Goal: Transaction & Acquisition: Purchase product/service

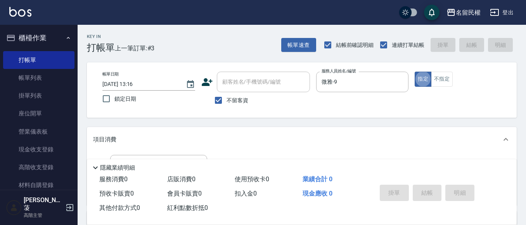
type button "true"
click at [445, 78] on button "不指定" at bounding box center [442, 79] width 22 height 15
type button "false"
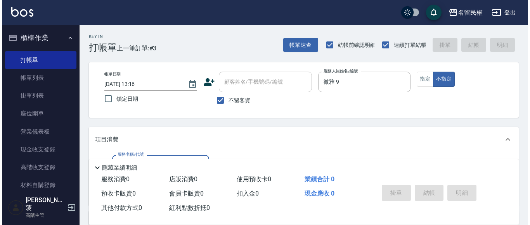
scroll to position [116, 0]
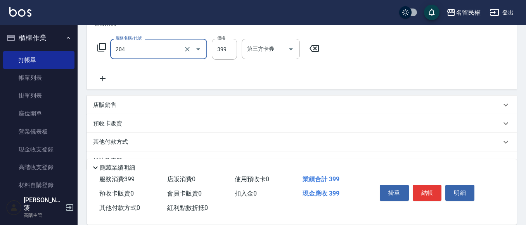
type input "不指定洗剪(204)"
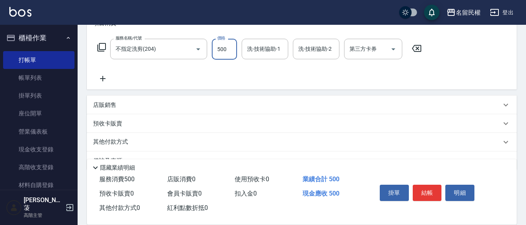
type input "500"
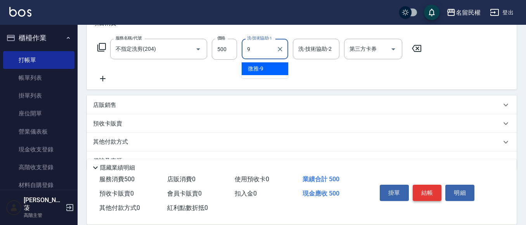
type input "微雅-9"
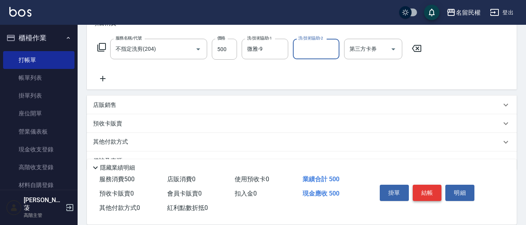
click at [414, 188] on button "結帳" at bounding box center [427, 193] width 29 height 16
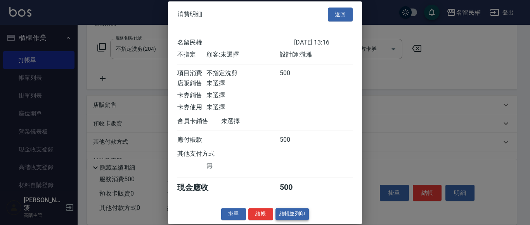
scroll to position [10, 0]
click at [276, 210] on button "結帳並列印" at bounding box center [293, 214] width 34 height 12
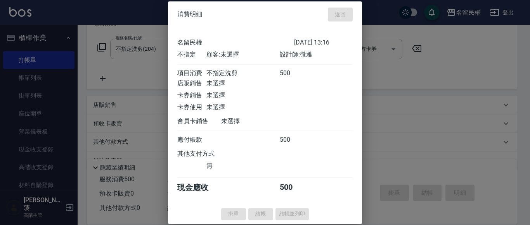
click at [262, 212] on div "掛單 結帳 結帳並列印" at bounding box center [265, 214] width 194 height 12
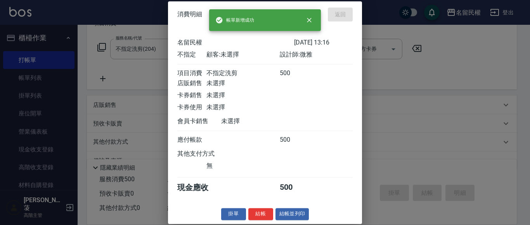
type input "[DATE] 14:05"
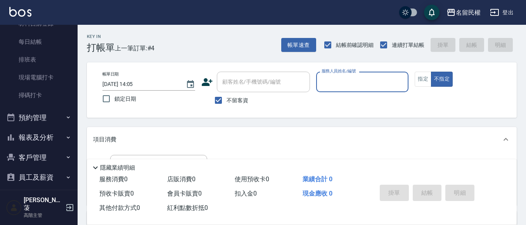
scroll to position [222, 0]
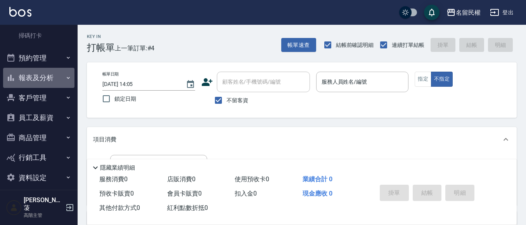
click at [59, 77] on button "報表及分析" at bounding box center [38, 78] width 71 height 20
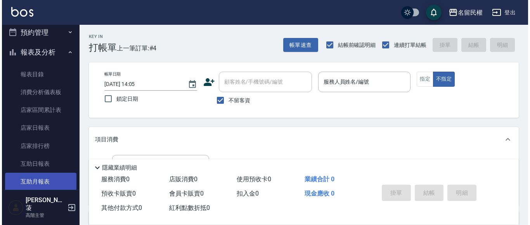
scroll to position [260, 0]
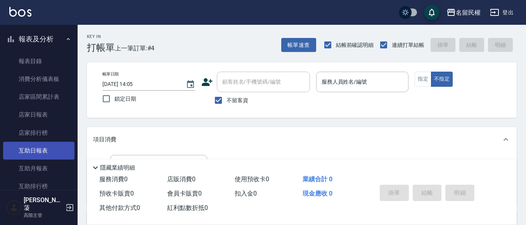
click at [38, 148] on link "互助日報表" at bounding box center [38, 151] width 71 height 18
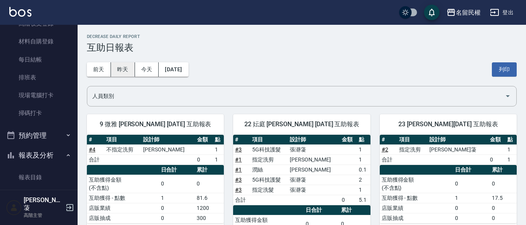
click at [124, 74] on button "昨天" at bounding box center [123, 69] width 24 height 14
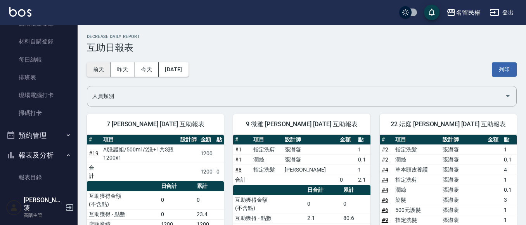
click at [92, 71] on button "前天" at bounding box center [99, 69] width 24 height 14
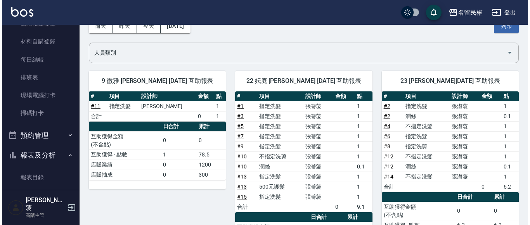
scroll to position [30, 0]
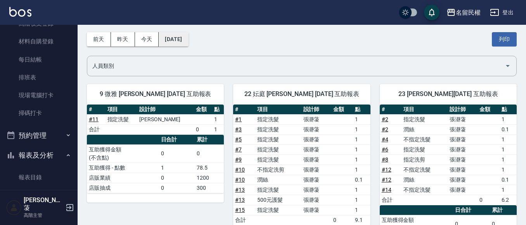
click at [172, 40] on button "[DATE]" at bounding box center [173, 39] width 29 height 14
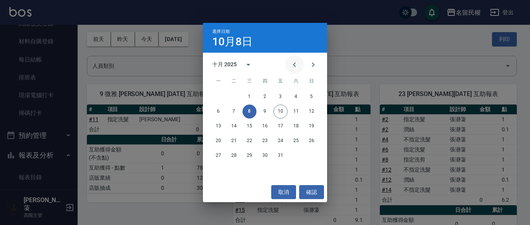
click at [297, 68] on icon "Previous month" at bounding box center [294, 64] width 9 height 9
click at [282, 110] on button "12" at bounding box center [281, 112] width 14 height 14
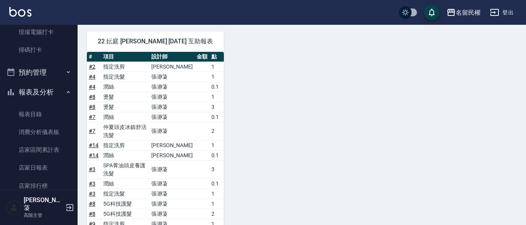
scroll to position [222, 0]
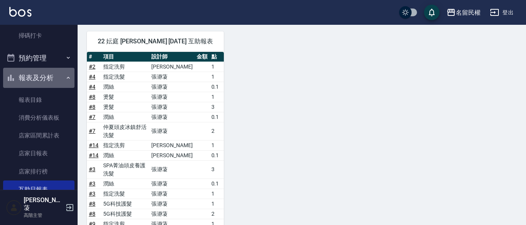
click at [65, 78] on icon "button" at bounding box center [68, 78] width 6 height 6
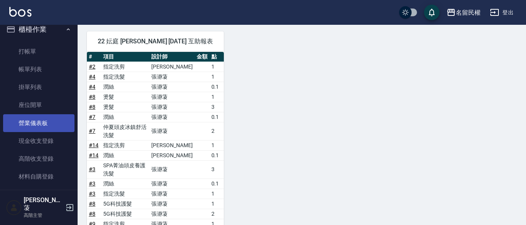
scroll to position [0, 0]
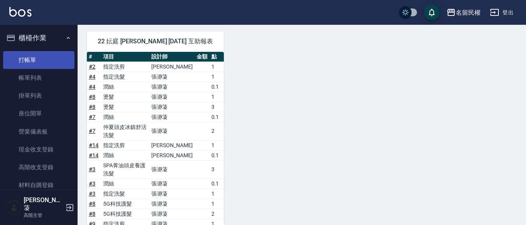
click at [29, 62] on link "打帳單" at bounding box center [38, 60] width 71 height 18
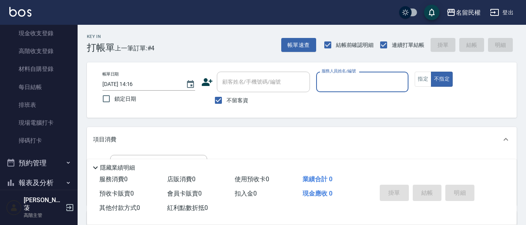
scroll to position [222, 0]
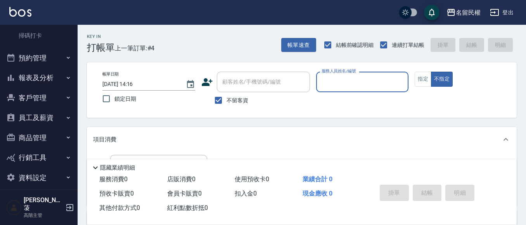
click at [52, 82] on button "報表及分析" at bounding box center [38, 78] width 71 height 20
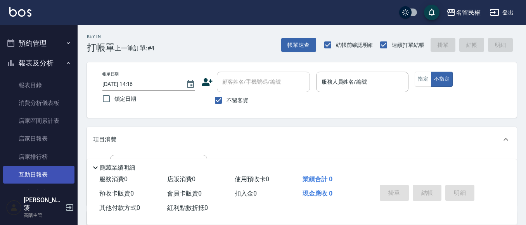
scroll to position [260, 0]
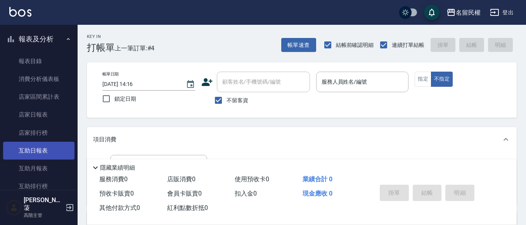
click at [35, 144] on link "互助日報表" at bounding box center [38, 151] width 71 height 18
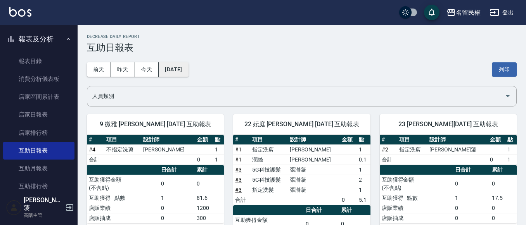
click at [163, 70] on button "[DATE]" at bounding box center [173, 69] width 29 height 14
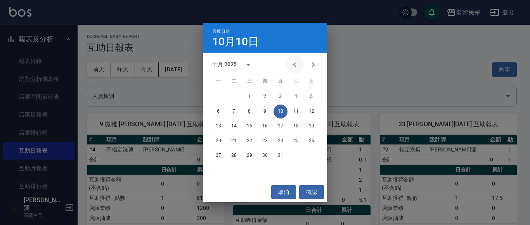
click at [291, 64] on icon "Previous month" at bounding box center [294, 64] width 9 height 9
click at [244, 113] on button "10" at bounding box center [250, 112] width 14 height 14
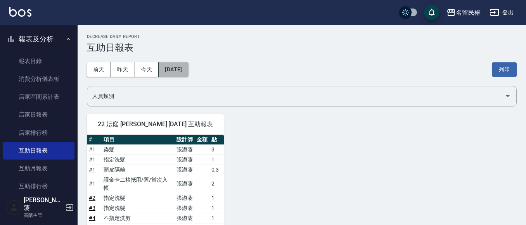
click at [188, 64] on button "[DATE]" at bounding box center [173, 69] width 29 height 14
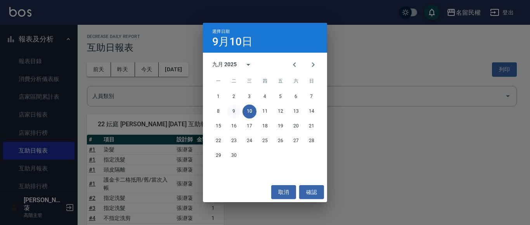
click at [231, 109] on button "9" at bounding box center [234, 112] width 14 height 14
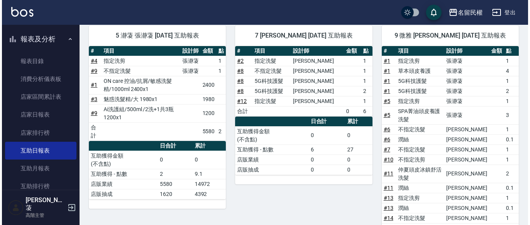
scroll to position [35, 0]
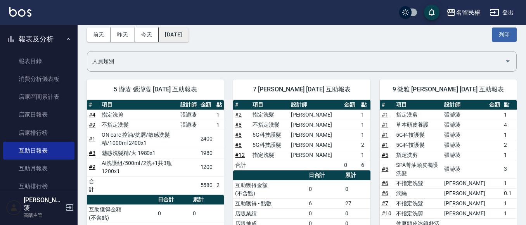
click at [188, 35] on button "[DATE]" at bounding box center [173, 35] width 29 height 14
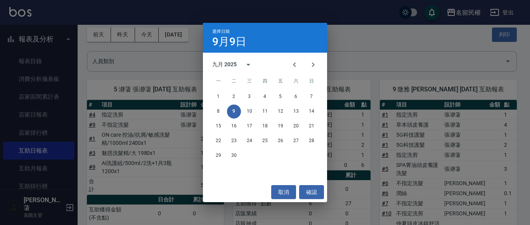
click at [211, 114] on div "8 9 10 11 12 13 14" at bounding box center [265, 112] width 124 height 14
click at [219, 109] on button "8" at bounding box center [218, 112] width 14 height 14
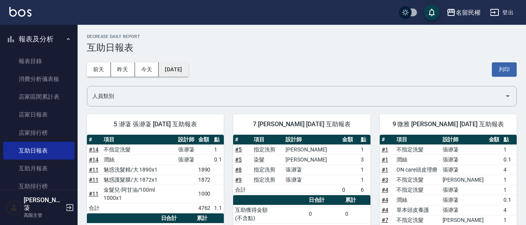
click at [166, 69] on button "[DATE]" at bounding box center [173, 69] width 29 height 14
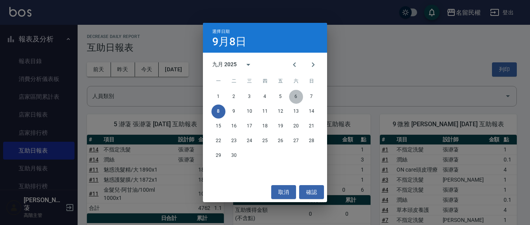
click at [300, 96] on button "6" at bounding box center [296, 97] width 14 height 14
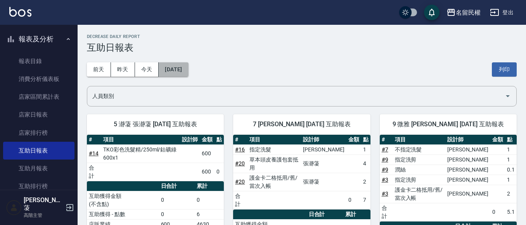
click at [188, 70] on button "[DATE]" at bounding box center [173, 69] width 29 height 14
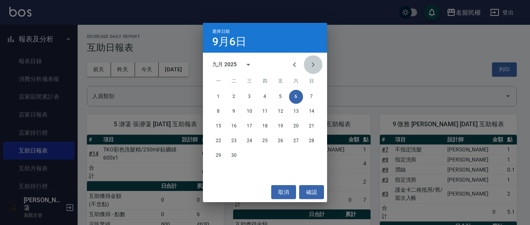
click at [317, 66] on icon "Next month" at bounding box center [313, 64] width 9 height 9
click at [283, 109] on button "10" at bounding box center [281, 112] width 14 height 14
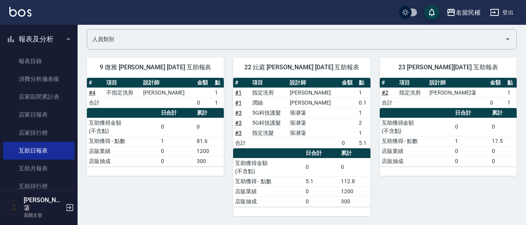
scroll to position [57, 0]
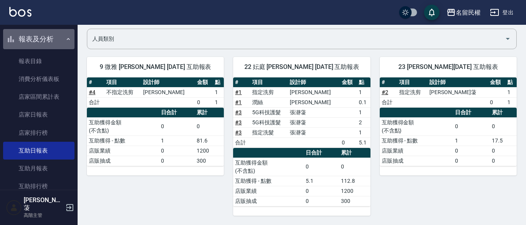
click at [67, 37] on icon "button" at bounding box center [68, 39] width 6 height 6
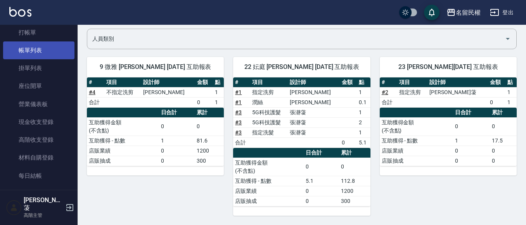
scroll to position [0, 0]
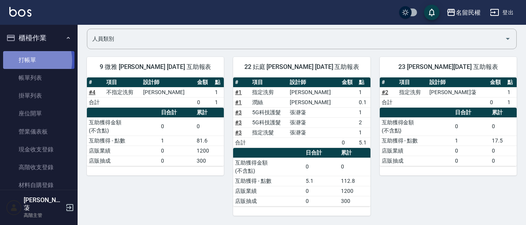
click at [29, 61] on link "打帳單" at bounding box center [38, 60] width 71 height 18
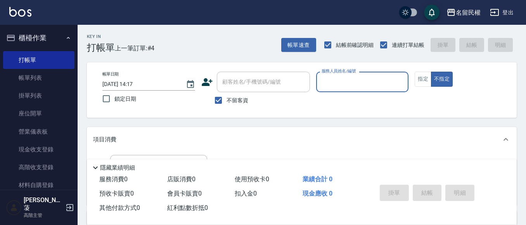
click at [351, 87] on input "服務人員姓名/編號" at bounding box center [363, 82] width 86 height 14
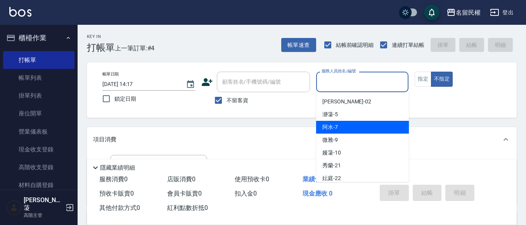
click at [327, 125] on span "阿水 -7" at bounding box center [330, 127] width 16 height 8
type input "阿水-7"
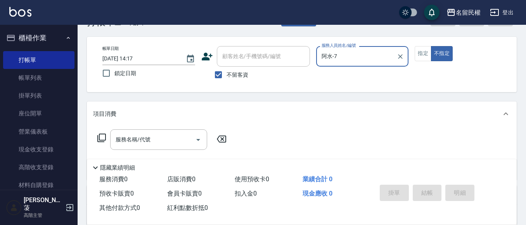
scroll to position [39, 0]
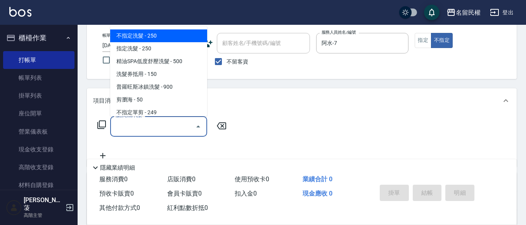
click at [166, 127] on input "服務名稱/代號" at bounding box center [153, 127] width 78 height 14
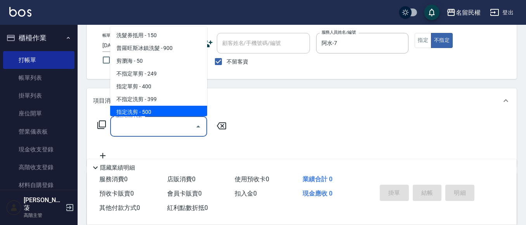
click at [149, 107] on span "指定洗剪 - 500" at bounding box center [158, 112] width 97 height 13
type input "指定洗剪(205)"
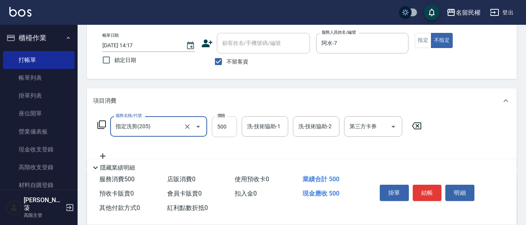
click at [228, 124] on input "500" at bounding box center [224, 126] width 25 height 21
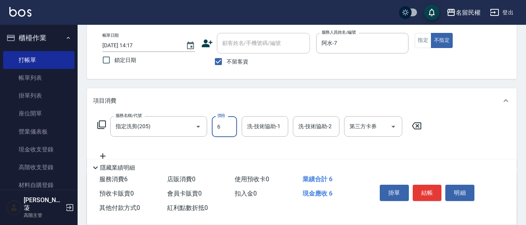
type input "600"
click at [276, 128] on input "洗-技術協助-1" at bounding box center [265, 127] width 40 height 14
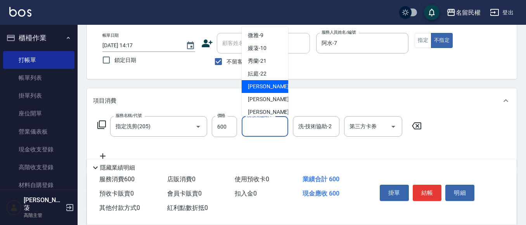
click at [273, 92] on div "[PERSON_NAME]-23" at bounding box center [265, 86] width 47 height 13
type input "[PERSON_NAME]-23"
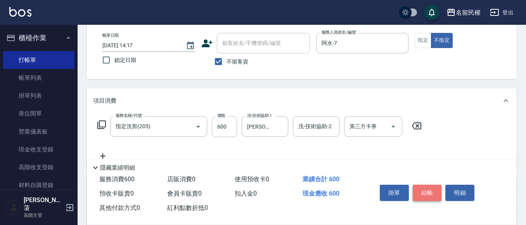
click at [425, 194] on button "結帳" at bounding box center [427, 193] width 29 height 16
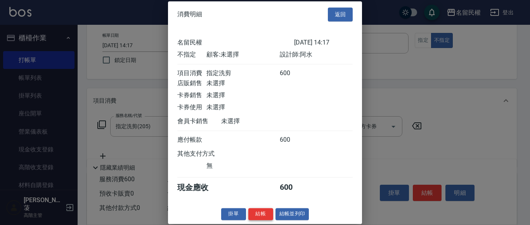
click at [258, 220] on button "結帳" at bounding box center [260, 214] width 25 height 12
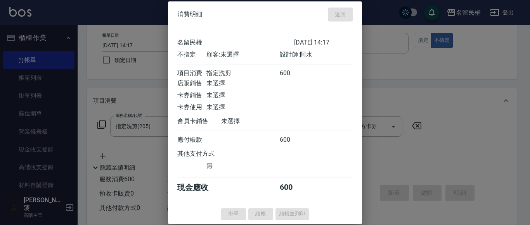
type input "[DATE] 14:31"
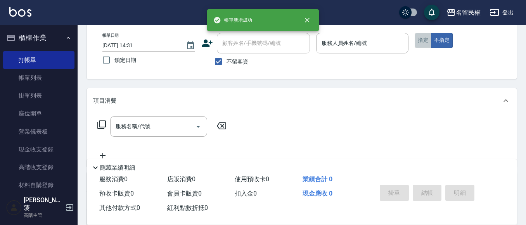
click at [423, 43] on button "指定" at bounding box center [423, 40] width 17 height 15
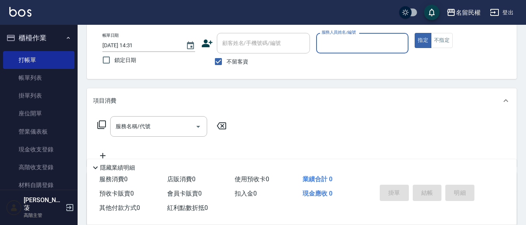
click at [397, 44] on input "服務人員姓名/編號" at bounding box center [363, 43] width 86 height 14
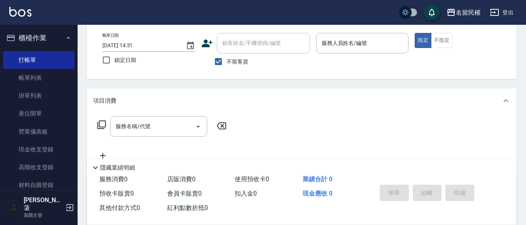
click at [447, 114] on div "服務名稱/代號 服務名稱/代號" at bounding box center [302, 140] width 430 height 54
click at [41, 68] on link "打帳單" at bounding box center [38, 60] width 71 height 18
click at [50, 78] on link "帳單列表" at bounding box center [38, 78] width 71 height 18
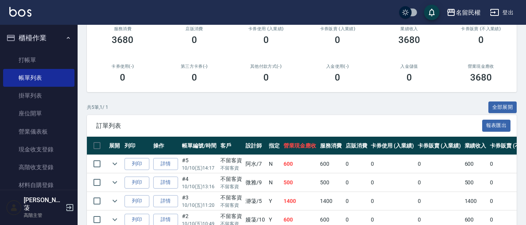
scroll to position [162, 0]
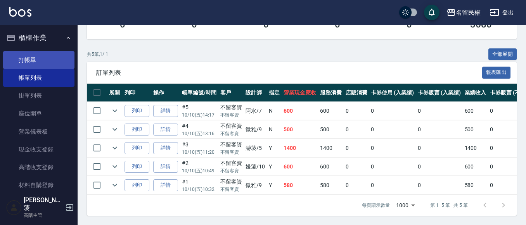
click at [35, 66] on link "打帳單" at bounding box center [38, 60] width 71 height 18
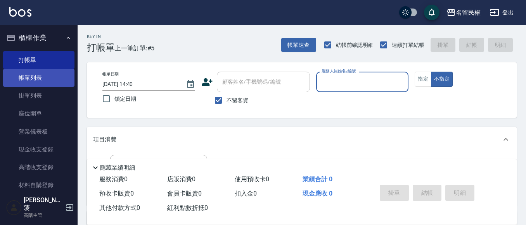
click at [29, 81] on link "帳單列表" at bounding box center [38, 78] width 71 height 18
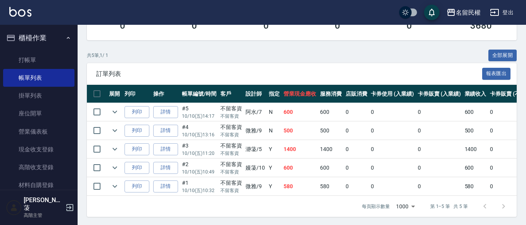
scroll to position [155, 0]
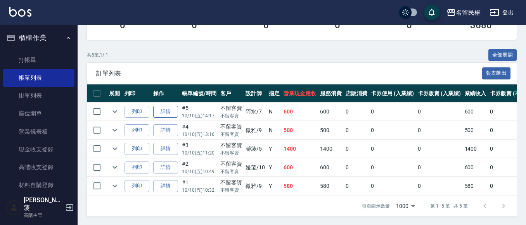
click at [166, 110] on link "詳情" at bounding box center [165, 112] width 25 height 12
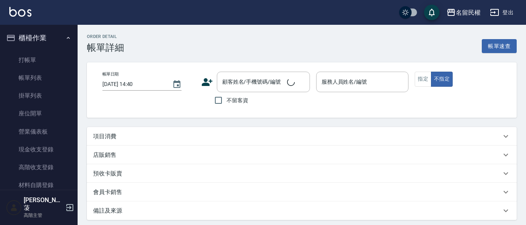
type input "[DATE] 14:17"
checkbox input "true"
type input "阿水-7"
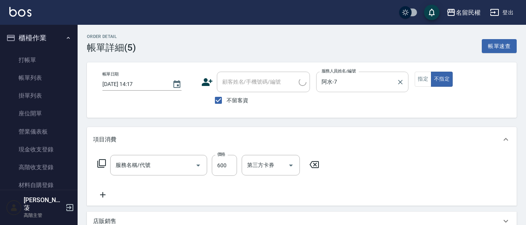
type input "指定洗剪(205)"
click at [423, 83] on button "指定" at bounding box center [423, 79] width 17 height 15
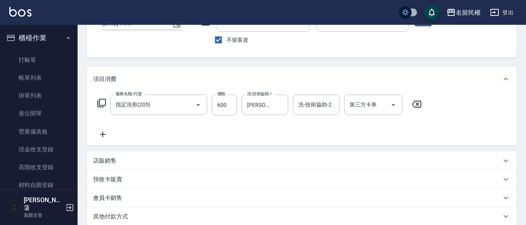
scroll to position [116, 0]
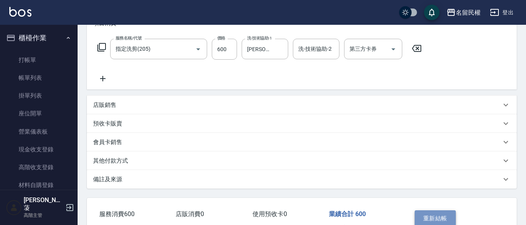
click at [440, 217] on button "重新結帳" at bounding box center [435, 219] width 41 height 16
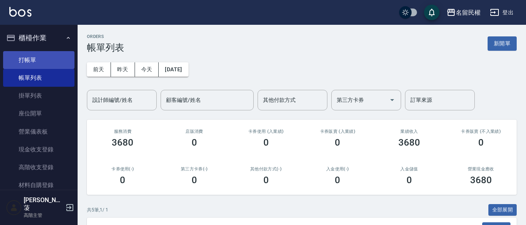
click at [30, 57] on link "打帳單" at bounding box center [38, 60] width 71 height 18
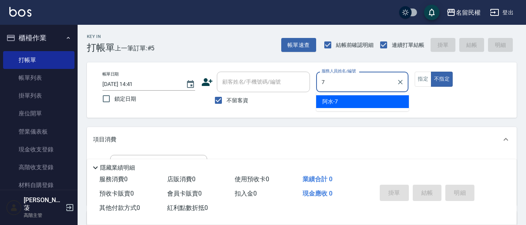
type input "阿水-7"
type button "false"
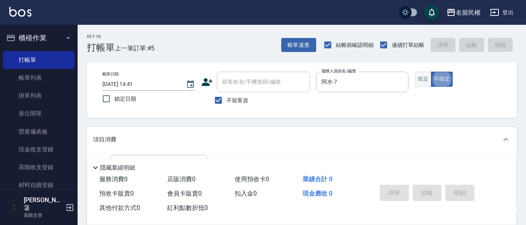
click at [424, 78] on button "指定" at bounding box center [423, 79] width 17 height 15
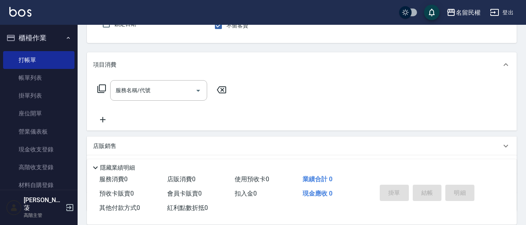
scroll to position [78, 0]
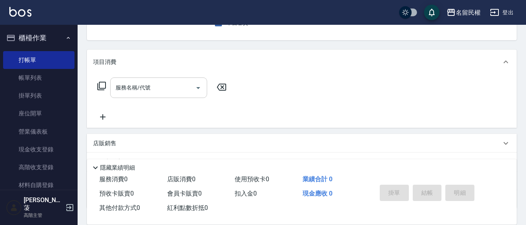
click at [156, 94] on input "服務名稱/代號" at bounding box center [153, 88] width 78 height 14
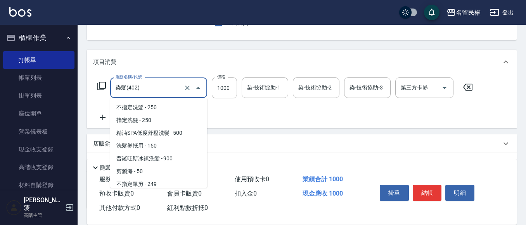
click at [156, 94] on input "染髮(402)" at bounding box center [148, 88] width 68 height 14
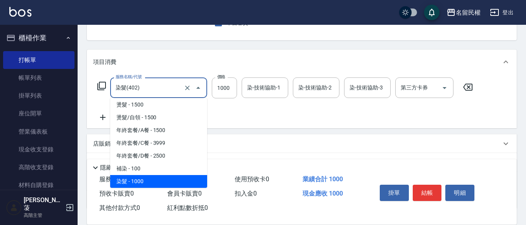
type input "4"
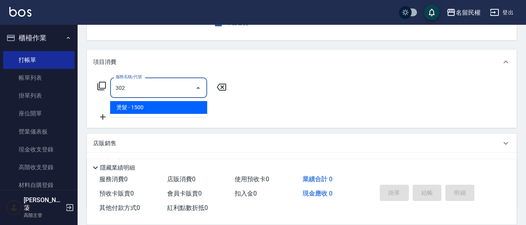
type input "燙髮(302)"
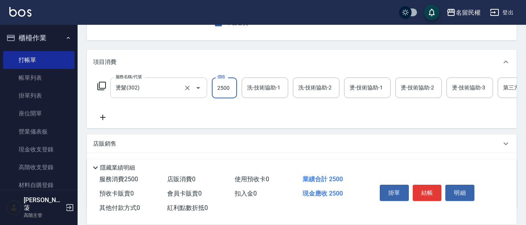
type input "2500"
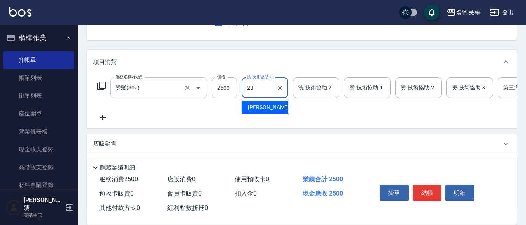
type input "[PERSON_NAME]-23"
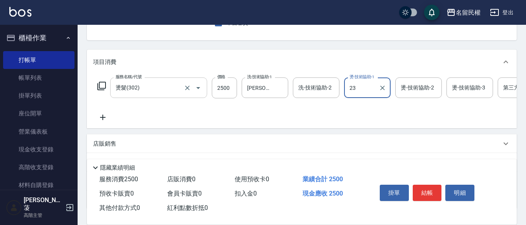
type input "[PERSON_NAME]-23"
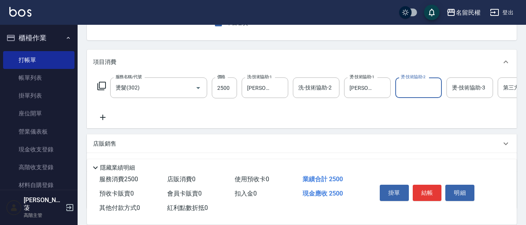
click at [100, 118] on icon at bounding box center [102, 117] width 19 height 9
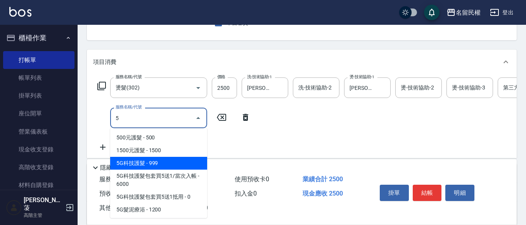
click at [147, 164] on span "5G科技護髮 - 999" at bounding box center [158, 163] width 97 height 13
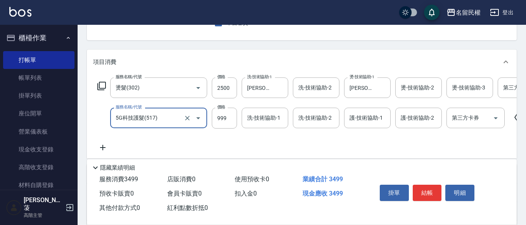
type input "5G科技護髮(517)"
type input "1000"
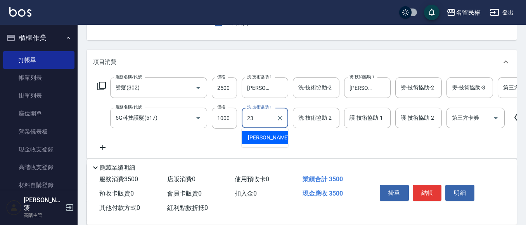
type input "[PERSON_NAME]-23"
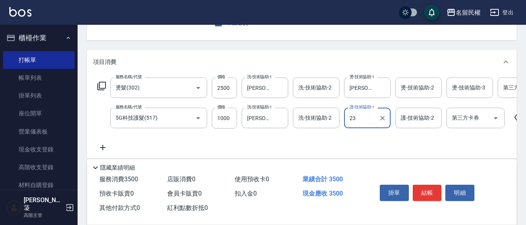
type input "[PERSON_NAME]-23"
click at [426, 189] on button "結帳" at bounding box center [427, 193] width 29 height 16
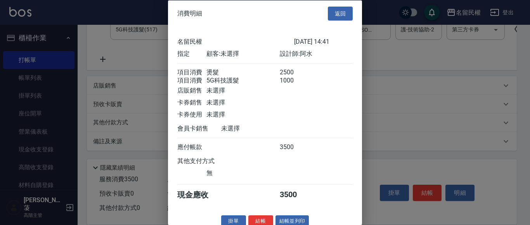
scroll to position [19, 0]
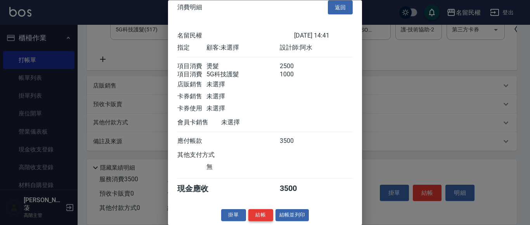
click at [263, 219] on button "結帳" at bounding box center [260, 216] width 25 height 12
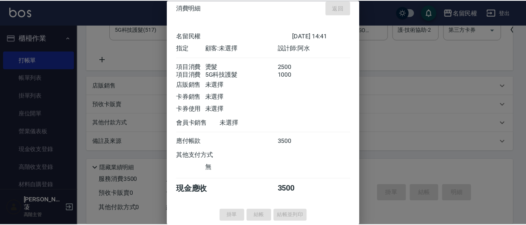
scroll to position [0, 0]
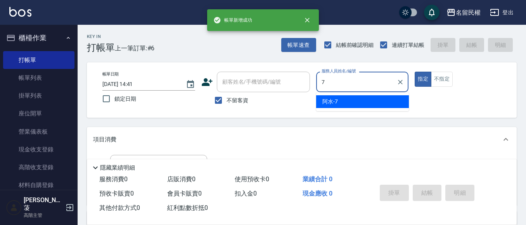
type input "阿水-7"
type button "true"
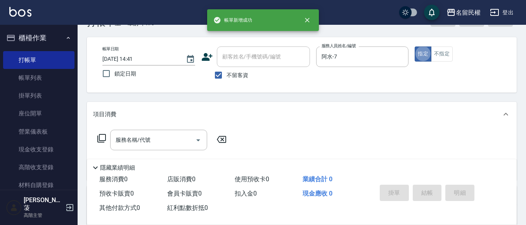
scroll to position [39, 0]
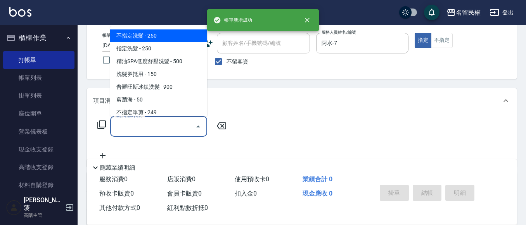
click at [147, 131] on input "服務名稱/代號" at bounding box center [153, 127] width 78 height 14
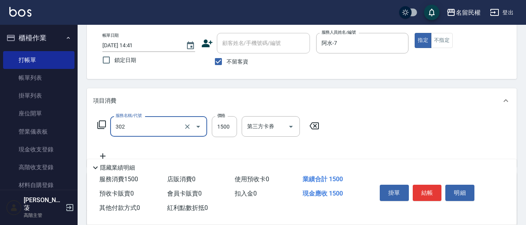
type input "燙髮(302)"
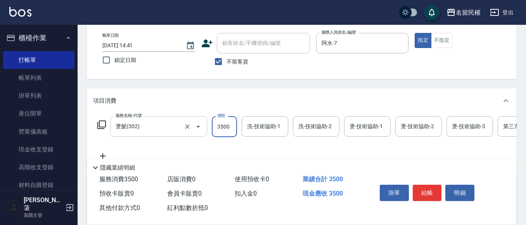
type input "3500"
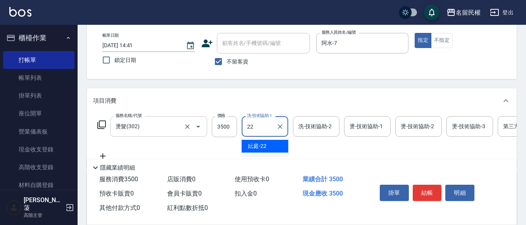
type input "妘庭-22"
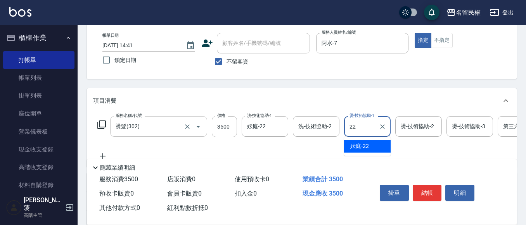
type input "妘庭-22"
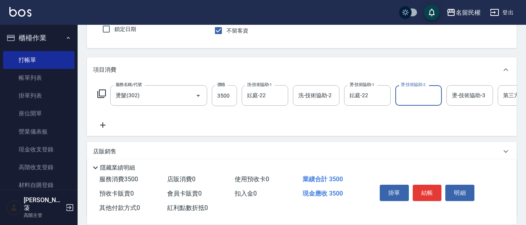
scroll to position [116, 0]
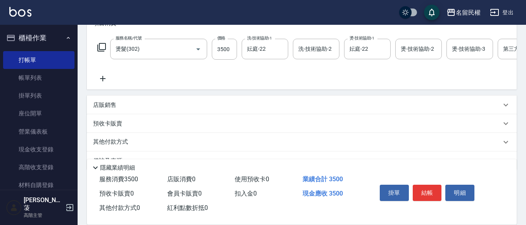
click at [109, 78] on icon at bounding box center [102, 78] width 19 height 9
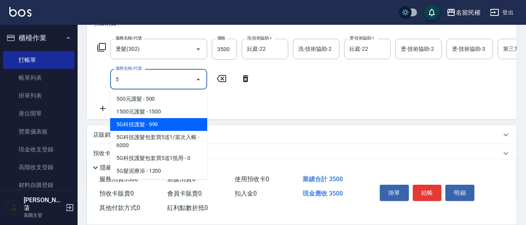
click at [144, 123] on span "5G科技護髮 - 999" at bounding box center [158, 124] width 97 height 13
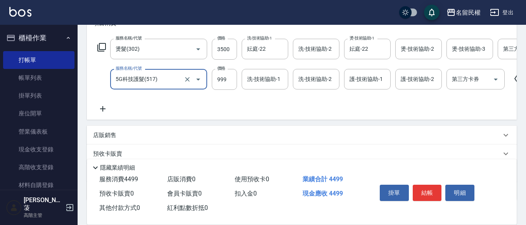
type input "5G科技護髮(517)"
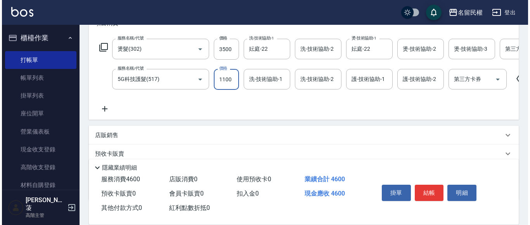
scroll to position [0, 0]
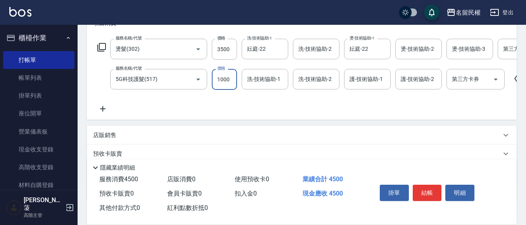
type input "1000"
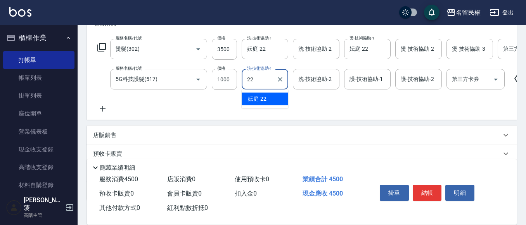
type input "妘庭-22"
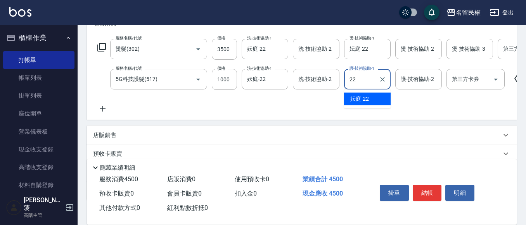
type input "妘庭-22"
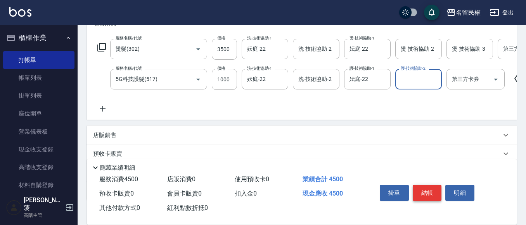
click at [430, 189] on button "結帳" at bounding box center [427, 193] width 29 height 16
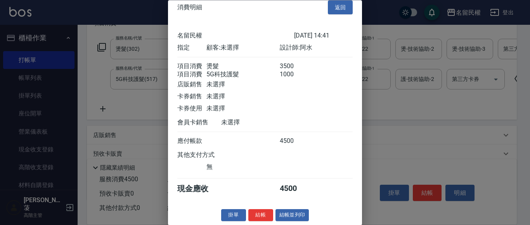
scroll to position [19, 0]
click at [254, 215] on button "結帳" at bounding box center [260, 216] width 25 height 12
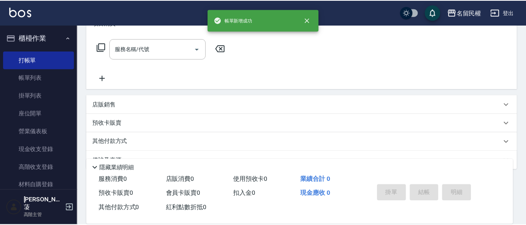
scroll to position [0, 0]
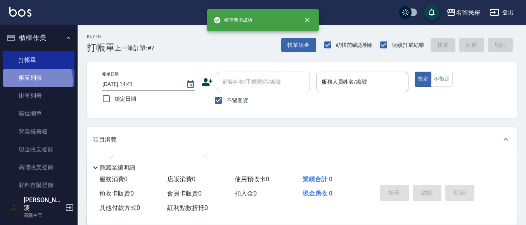
click at [34, 81] on link "帳單列表" at bounding box center [38, 78] width 71 height 18
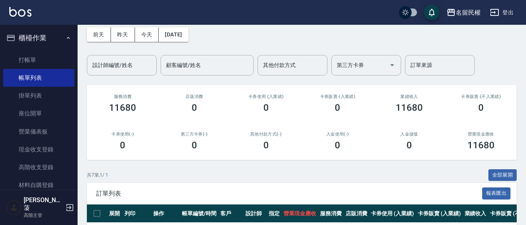
scroll to position [194, 0]
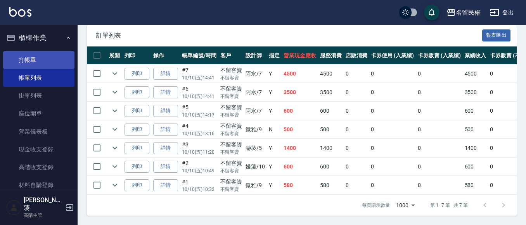
click at [41, 68] on link "打帳單" at bounding box center [38, 60] width 71 height 18
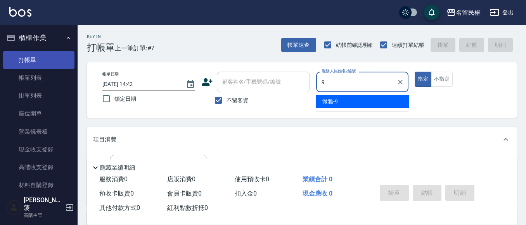
type input "微雅-9"
type button "true"
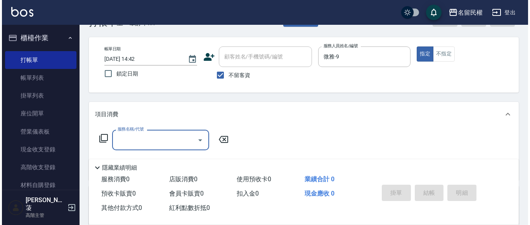
scroll to position [39, 0]
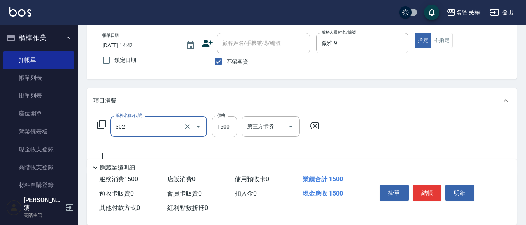
type input "燙髮(302)"
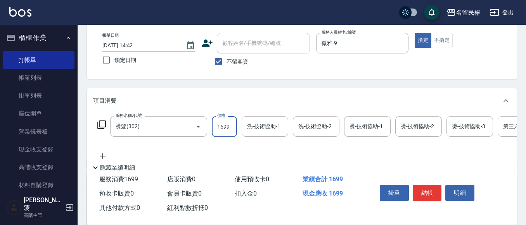
type input "1699"
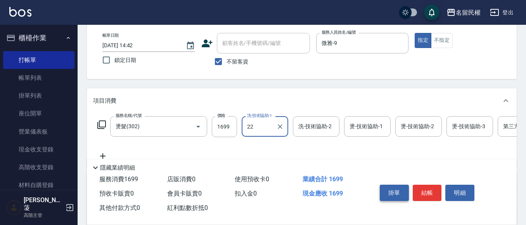
type input "妘庭-22"
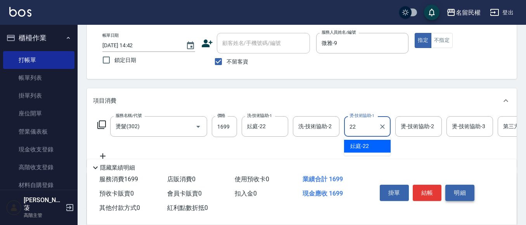
type input "妘庭-22"
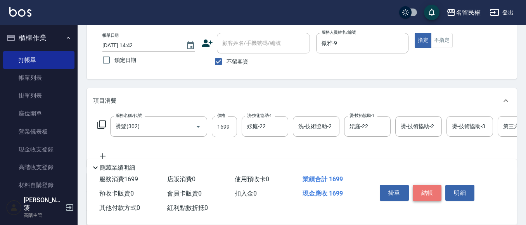
click at [432, 191] on button "結帳" at bounding box center [427, 193] width 29 height 16
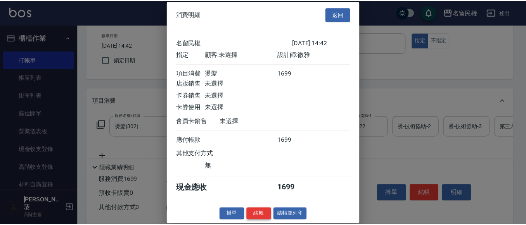
scroll to position [10, 0]
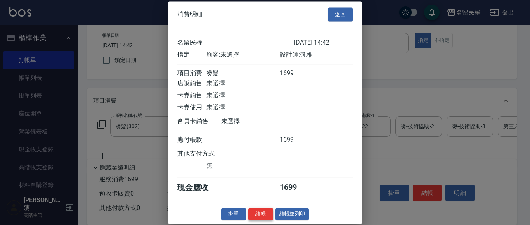
click at [261, 217] on button "結帳" at bounding box center [260, 214] width 25 height 12
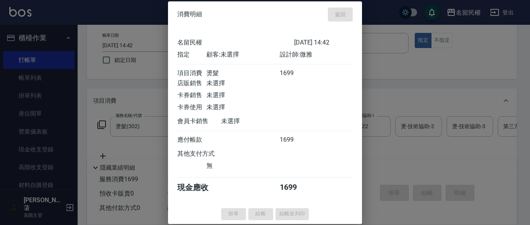
type input "[DATE] 14:50"
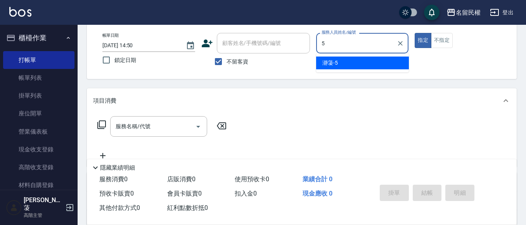
type input "瀞蓤-5"
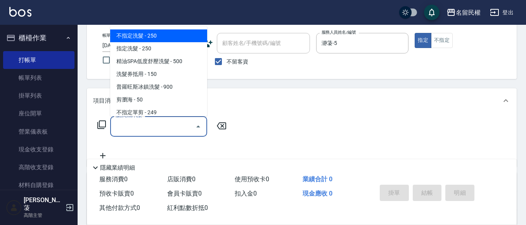
click at [152, 132] on input "服務名稱/代號" at bounding box center [153, 127] width 78 height 14
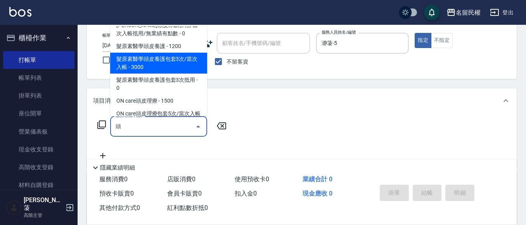
scroll to position [194, 0]
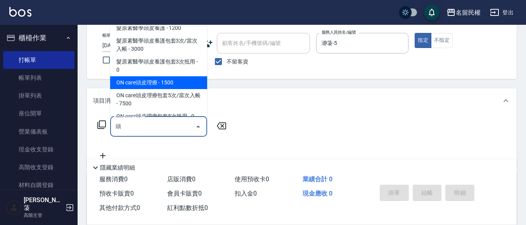
type input "萊法耶頭皮養護療程包套5次/當次入帳(602)"
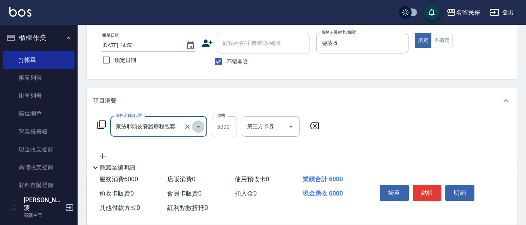
click at [197, 125] on icon "Open" at bounding box center [198, 126] width 9 height 9
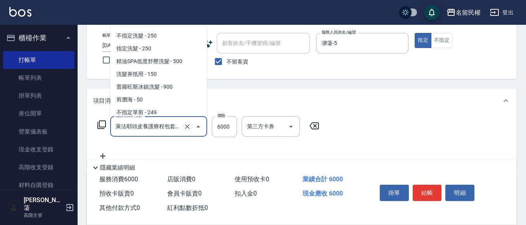
scroll to position [749, 0]
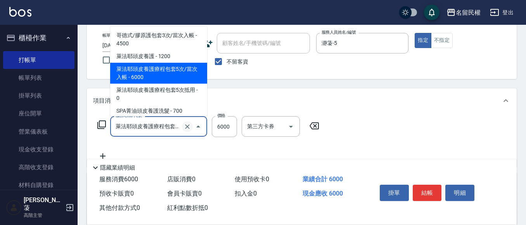
click at [186, 124] on icon "Clear" at bounding box center [188, 127] width 8 height 8
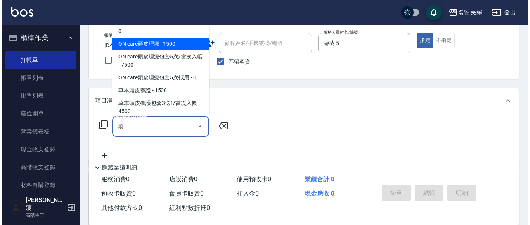
scroll to position [3, 0]
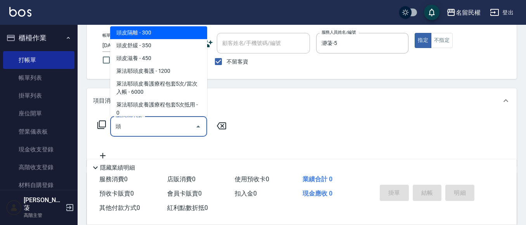
click at [137, 45] on span "頭皮舒緩 - 350" at bounding box center [158, 45] width 97 height 13
type input "頭皮舒緩(515)"
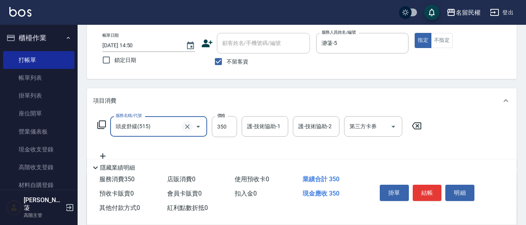
click at [187, 129] on icon "Clear" at bounding box center [188, 127] width 8 height 8
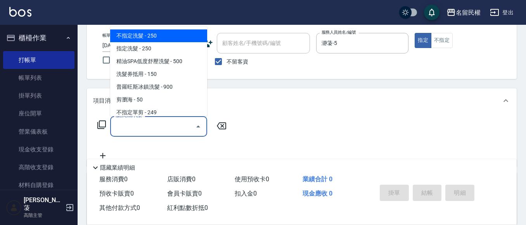
click at [186, 130] on input "服務名稱/代號" at bounding box center [153, 127] width 78 height 14
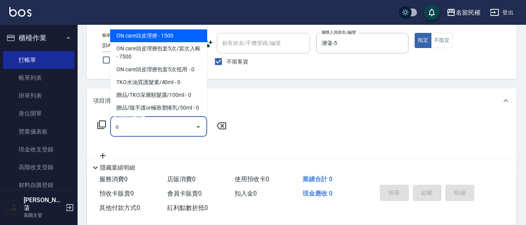
click at [165, 38] on span "ON care頭皮理療 - 1500" at bounding box center [158, 35] width 97 height 13
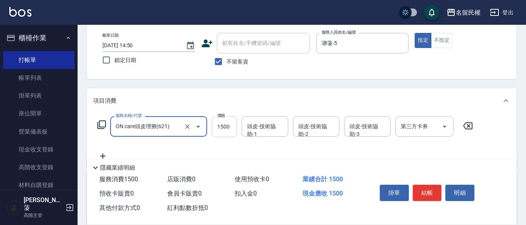
type input "ON care頭皮理療(621)"
click at [225, 133] on input "1500" at bounding box center [224, 126] width 25 height 21
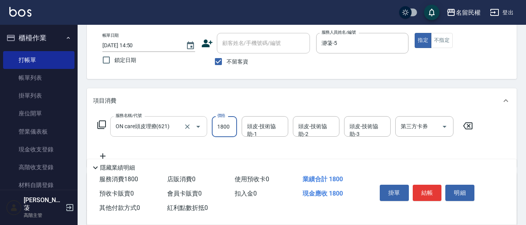
type input "1800"
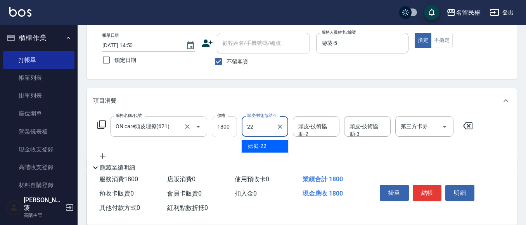
type input "妘庭-22"
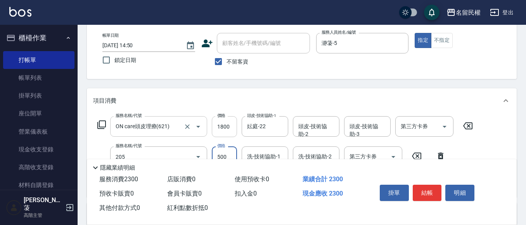
type input "指定洗剪(205)"
type input "1000"
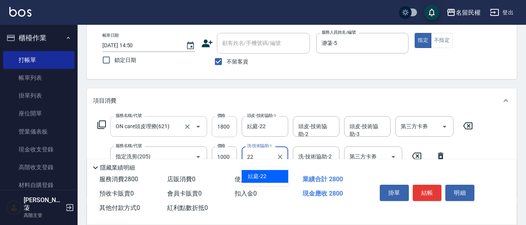
type input "妘庭-22"
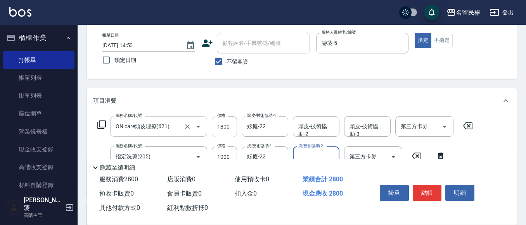
drag, startPoint x: 430, startPoint y: 186, endPoint x: 347, endPoint y: 186, distance: 82.3
click at [427, 185] on button "結帳" at bounding box center [427, 193] width 29 height 16
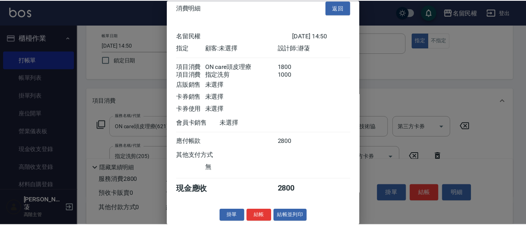
scroll to position [19, 0]
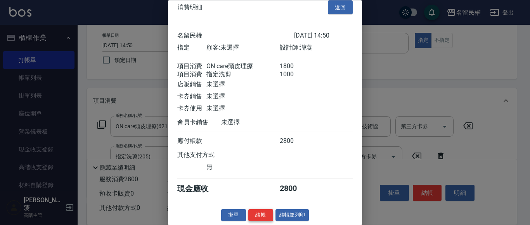
click at [255, 215] on button "結帳" at bounding box center [260, 216] width 25 height 12
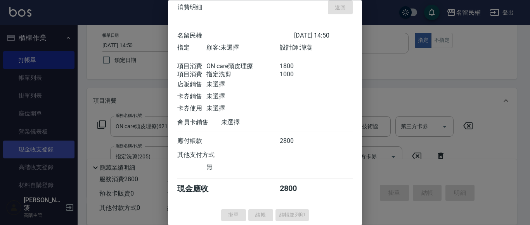
type input "[DATE] 15:12"
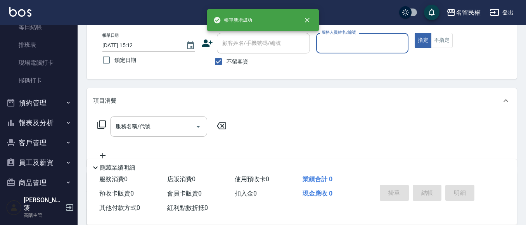
scroll to position [194, 0]
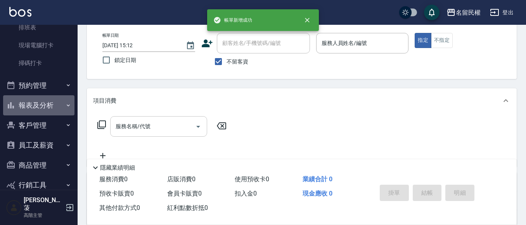
click at [53, 101] on button "報表及分析" at bounding box center [38, 105] width 71 height 20
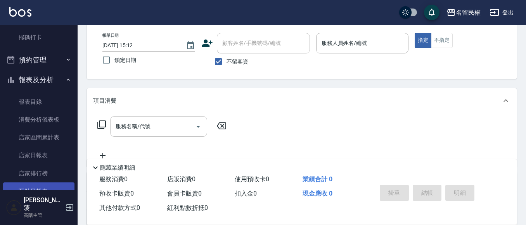
scroll to position [233, 0]
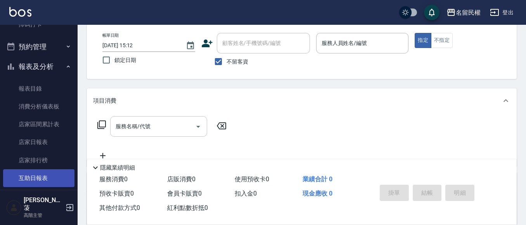
click at [35, 175] on link "互助日報表" at bounding box center [38, 179] width 71 height 18
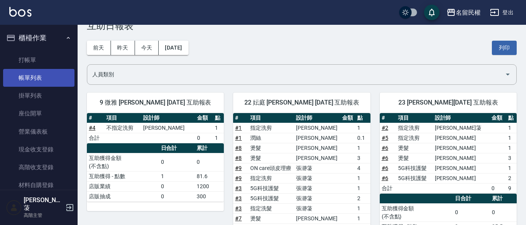
click at [50, 78] on link "帳單列表" at bounding box center [38, 78] width 71 height 18
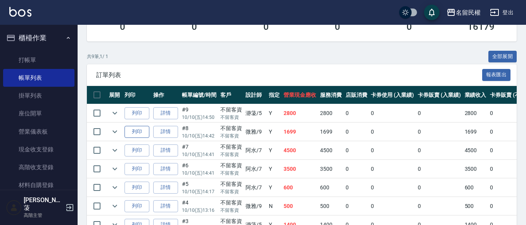
scroll to position [155, 0]
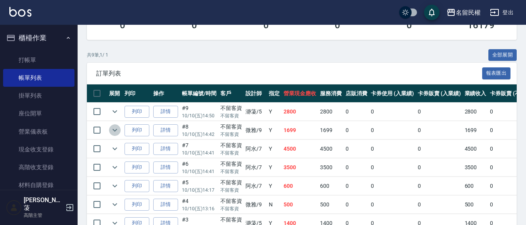
click at [118, 130] on icon "expand row" at bounding box center [114, 130] width 9 height 9
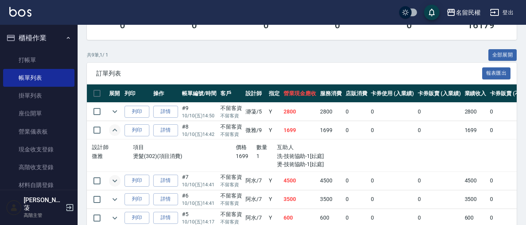
click at [117, 180] on icon "expand row" at bounding box center [114, 181] width 9 height 9
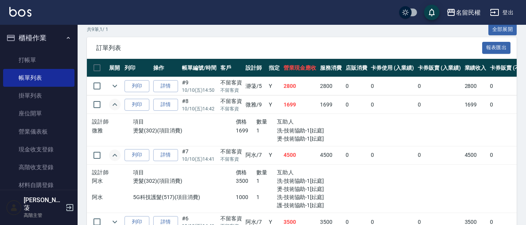
scroll to position [194, 0]
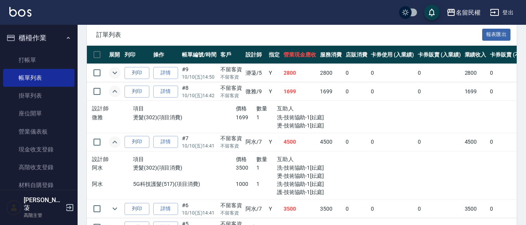
click at [114, 76] on icon "expand row" at bounding box center [114, 72] width 9 height 9
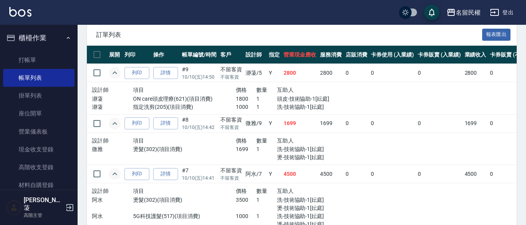
scroll to position [272, 0]
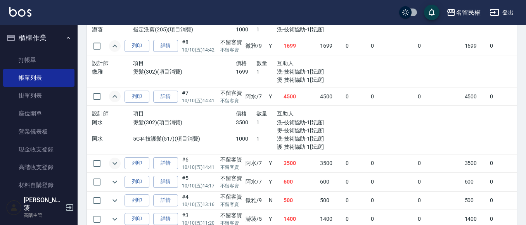
click at [116, 165] on icon "expand row" at bounding box center [114, 163] width 9 height 9
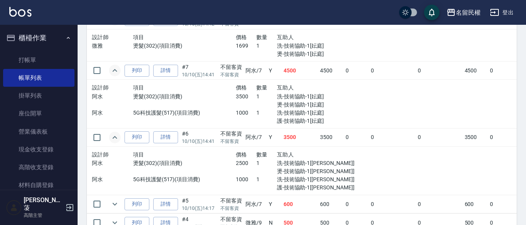
scroll to position [310, 0]
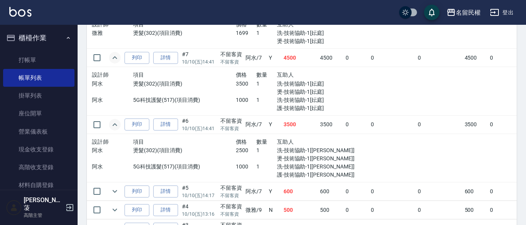
click at [114, 185] on td at bounding box center [115, 192] width 16 height 18
click at [114, 187] on button "expand row" at bounding box center [115, 192] width 12 height 12
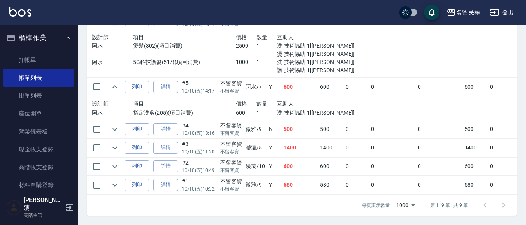
scroll to position [421, 0]
click at [111, 125] on icon "expand row" at bounding box center [114, 129] width 9 height 9
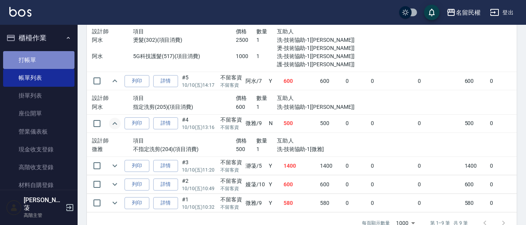
click at [48, 63] on link "打帳單" at bounding box center [38, 60] width 71 height 18
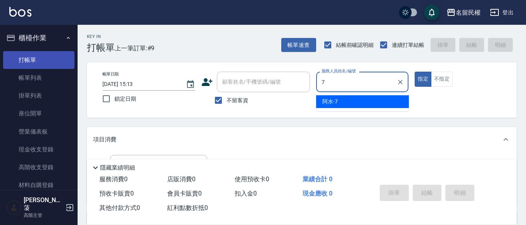
type input "阿水-7"
type button "true"
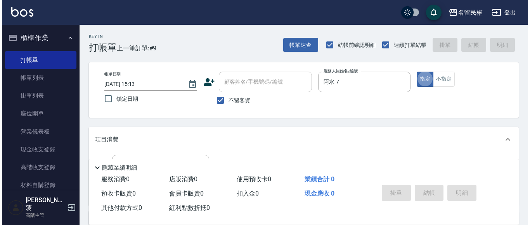
scroll to position [78, 0]
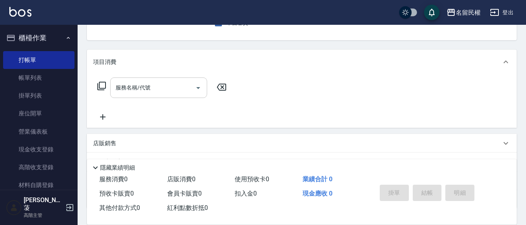
click at [156, 89] on input "服務名稱/代號" at bounding box center [153, 88] width 78 height 14
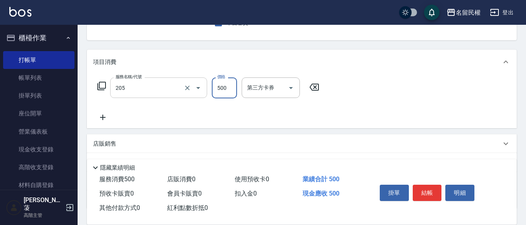
type input "指定洗剪(205)"
type input "600"
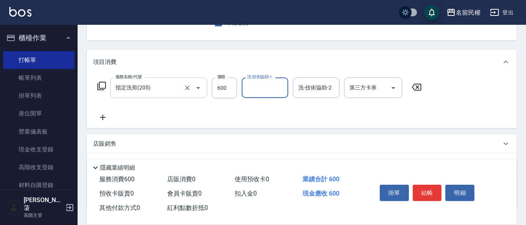
type input "7"
type input "[PERSON_NAME]-23"
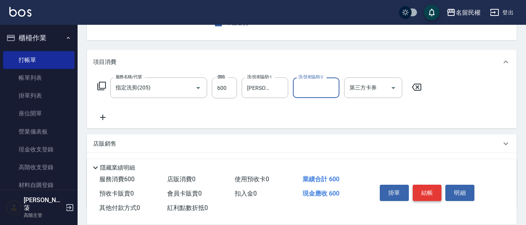
click at [430, 198] on button "結帳" at bounding box center [427, 193] width 29 height 16
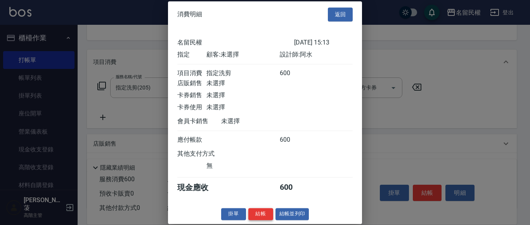
scroll to position [10, 0]
click at [254, 213] on button "結帳" at bounding box center [260, 214] width 25 height 12
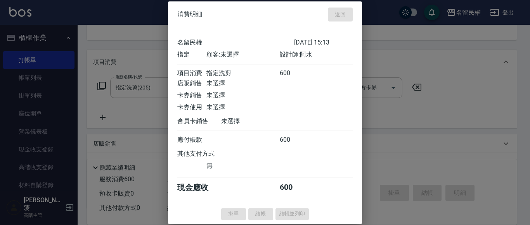
type input "[DATE] 15:18"
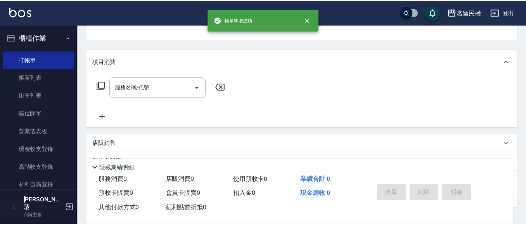
scroll to position [75, 0]
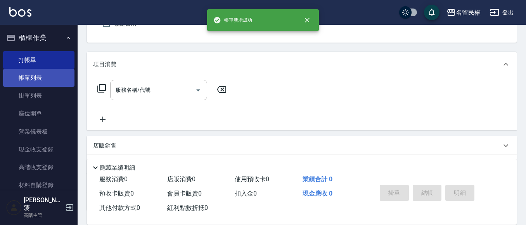
click at [25, 80] on link "帳單列表" at bounding box center [38, 78] width 71 height 18
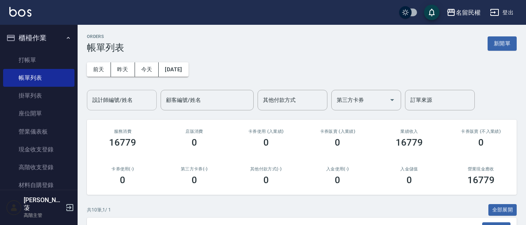
click at [119, 98] on input "設計師編號/姓名" at bounding box center [121, 101] width 63 height 14
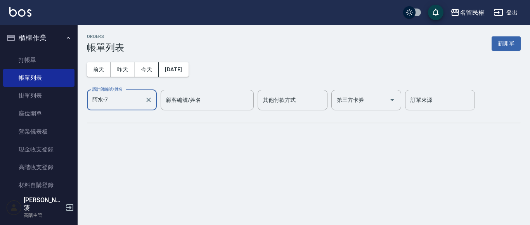
type input "阿水-7"
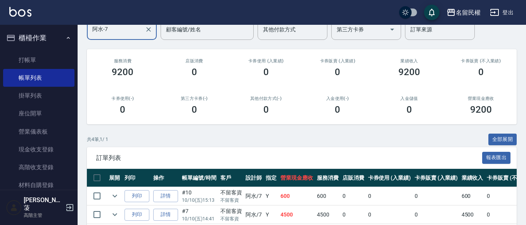
scroll to position [143, 0]
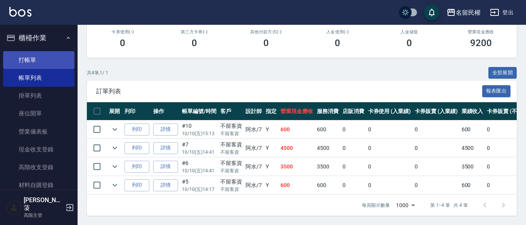
click at [40, 58] on link "打帳單" at bounding box center [38, 60] width 71 height 18
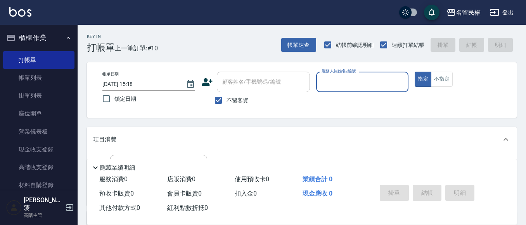
click at [354, 83] on input "服務人員姓名/編號" at bounding box center [363, 82] width 86 height 14
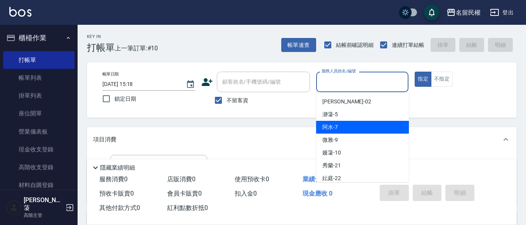
drag, startPoint x: 338, startPoint y: 128, endPoint x: 322, endPoint y: 128, distance: 16.7
click at [338, 128] on div "阿水 -7" at bounding box center [362, 127] width 93 height 13
type input "阿水-7"
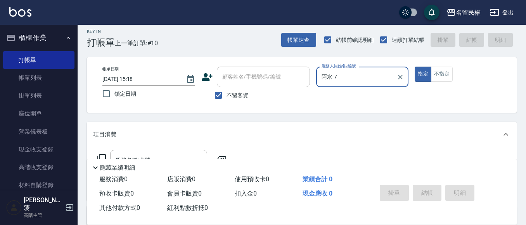
scroll to position [78, 0]
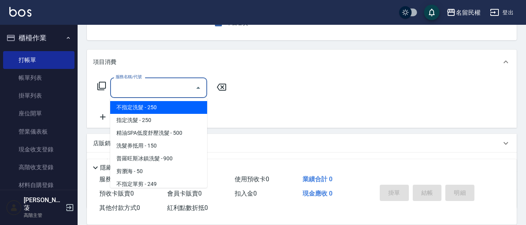
click at [127, 85] on input "服務名稱/代號" at bounding box center [153, 88] width 78 height 14
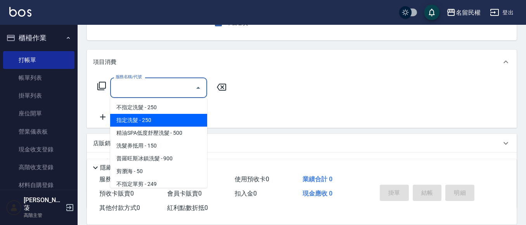
click at [162, 123] on span "指定洗髮 - 250" at bounding box center [158, 120] width 97 height 13
type input "指定洗髮(102)"
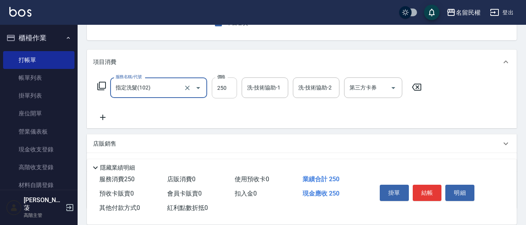
click at [222, 85] on input "250" at bounding box center [224, 88] width 25 height 21
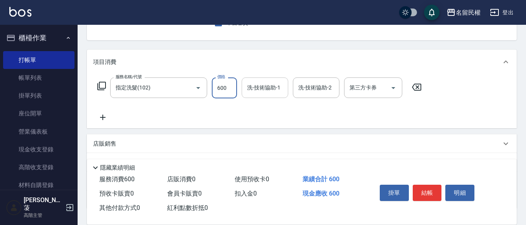
click at [285, 94] on div "洗-技術協助-1" at bounding box center [265, 88] width 47 height 21
type input "600"
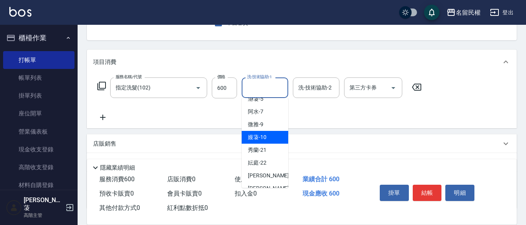
scroll to position [39, 0]
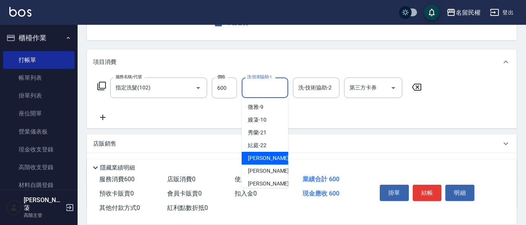
click at [260, 160] on span "[PERSON_NAME]-23" at bounding box center [272, 158] width 49 height 8
type input "[PERSON_NAME]-23"
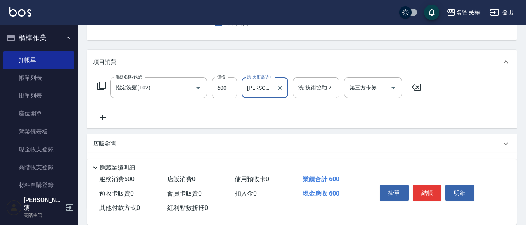
click at [103, 118] on icon at bounding box center [102, 117] width 5 height 5
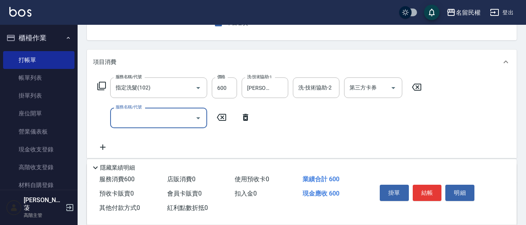
click at [132, 129] on div "服務名稱/代號 指定洗髮(102) 服務名稱/代號 價格 600 價格 洗-技術協助-1 [PERSON_NAME]-23 洗-技術協助-1 洗-技術協助-2…" at bounding box center [259, 115] width 333 height 75
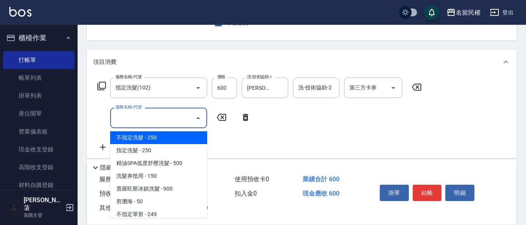
click at [138, 124] on input "服務名稱/代號" at bounding box center [153, 118] width 78 height 14
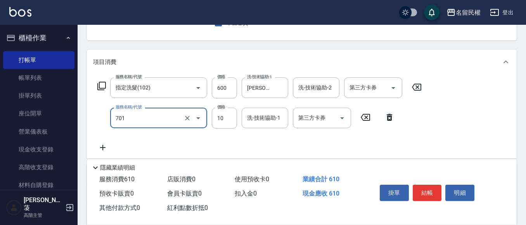
click at [132, 119] on input "701" at bounding box center [148, 118] width 68 height 14
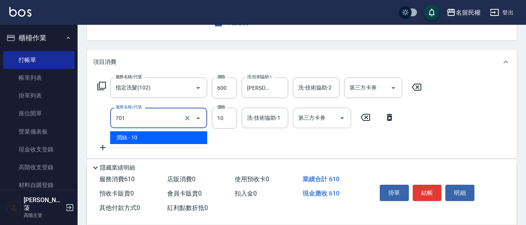
click at [135, 146] on ul "潤絲 - 10" at bounding box center [158, 137] width 97 height 19
click at [135, 142] on span "潤絲 - 10" at bounding box center [158, 138] width 97 height 13
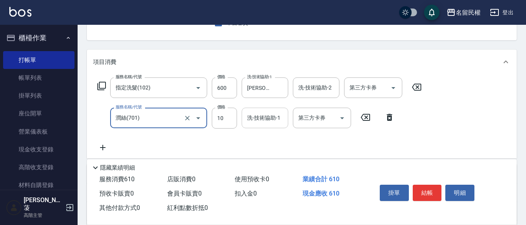
type input "潤絲(701)"
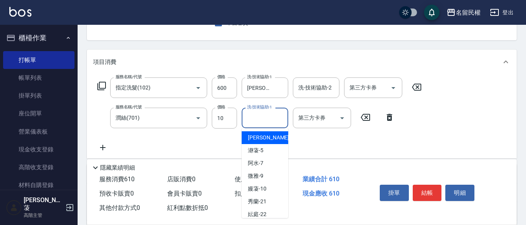
click at [271, 124] on input "洗-技術協助-1" at bounding box center [265, 118] width 40 height 14
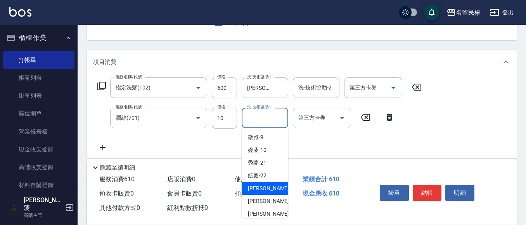
drag, startPoint x: 260, startPoint y: 188, endPoint x: 231, endPoint y: 147, distance: 49.8
click at [257, 185] on span "[PERSON_NAME]-23" at bounding box center [272, 189] width 49 height 8
type input "[PERSON_NAME]-23"
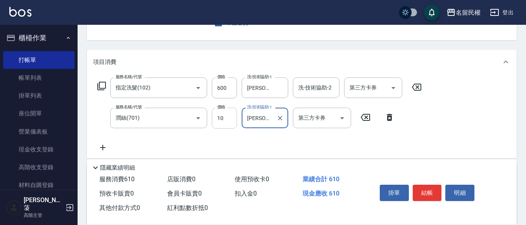
click at [215, 113] on input "10" at bounding box center [224, 118] width 25 height 21
type input "30"
click at [241, 91] on div "服務名稱/代號 指定洗髮(102) 服務名稱/代號 價格 600 價格 洗-技術協助-1 [PERSON_NAME]-23 洗-技術協助-1 洗-技術協助-2…" at bounding box center [259, 88] width 333 height 21
click at [422, 189] on button "結帳" at bounding box center [427, 193] width 29 height 16
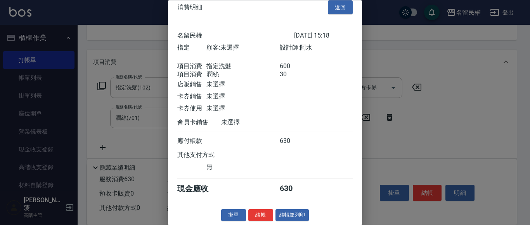
scroll to position [19, 0]
click at [264, 217] on button "結帳" at bounding box center [260, 216] width 25 height 12
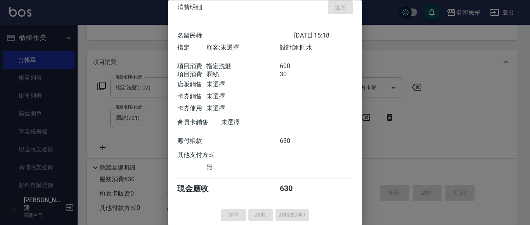
type input "[DATE] 15:24"
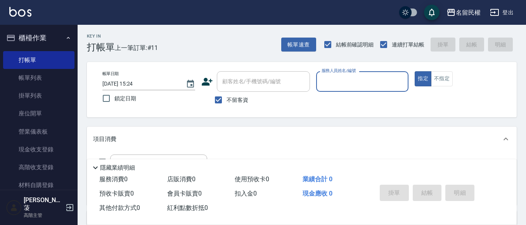
scroll to position [0, 0]
click at [376, 83] on input "服務人員姓名/編號" at bounding box center [363, 82] width 86 height 14
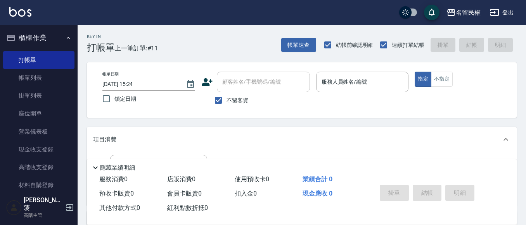
click at [444, 119] on div "Key In 打帳單 上一筆訂單:#11 帳單速查 結帳前確認明細 連續打單結帳 掛單 結帳 明細 帳單日期 [DATE] 15:24 鎖定日期 顧客姓名/手…" at bounding box center [302, 193] width 449 height 336
